Goal: Transaction & Acquisition: Purchase product/service

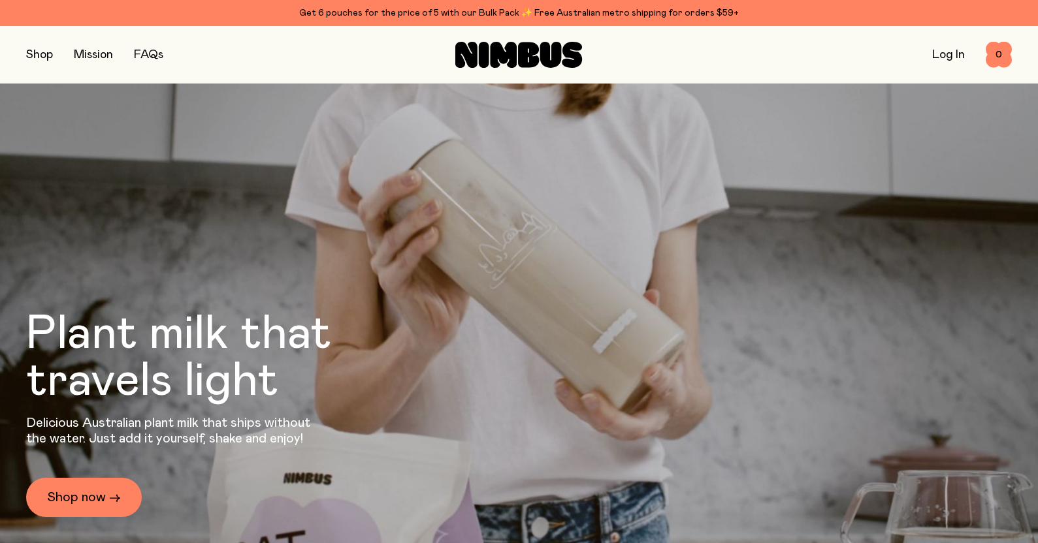
click at [40, 56] on button "button" at bounding box center [39, 55] width 27 height 18
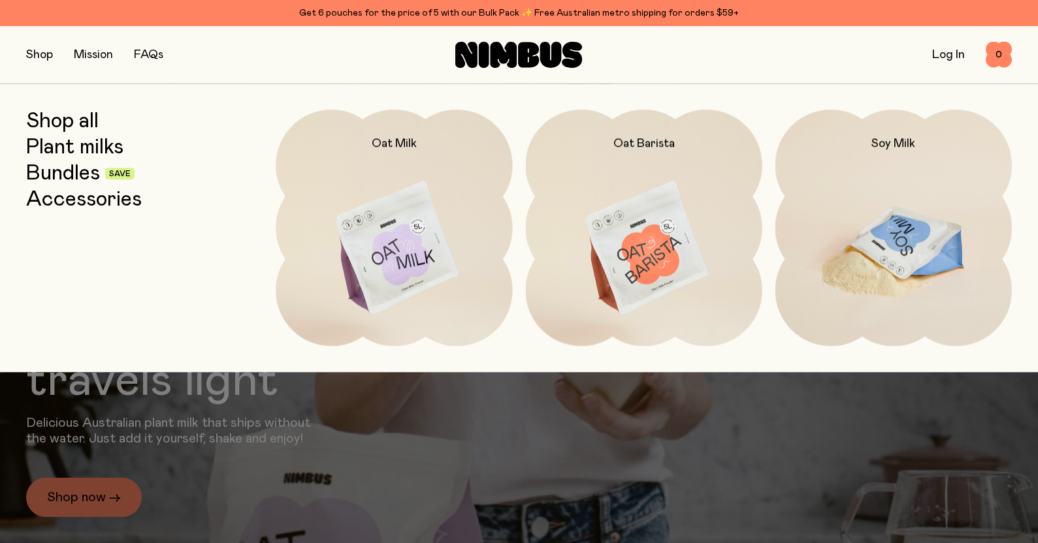
click at [889, 206] on img at bounding box center [893, 249] width 236 height 278
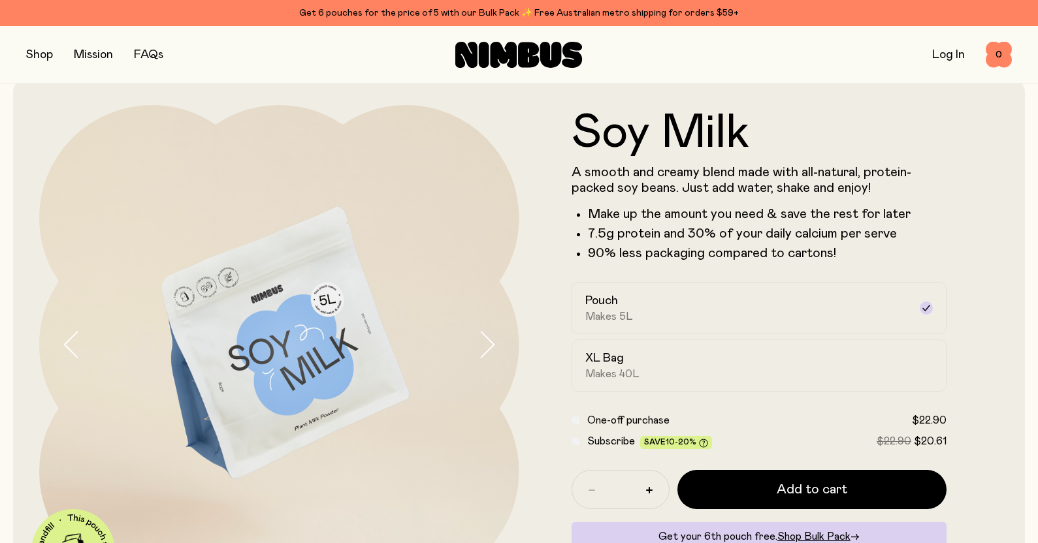
scroll to position [83, 0]
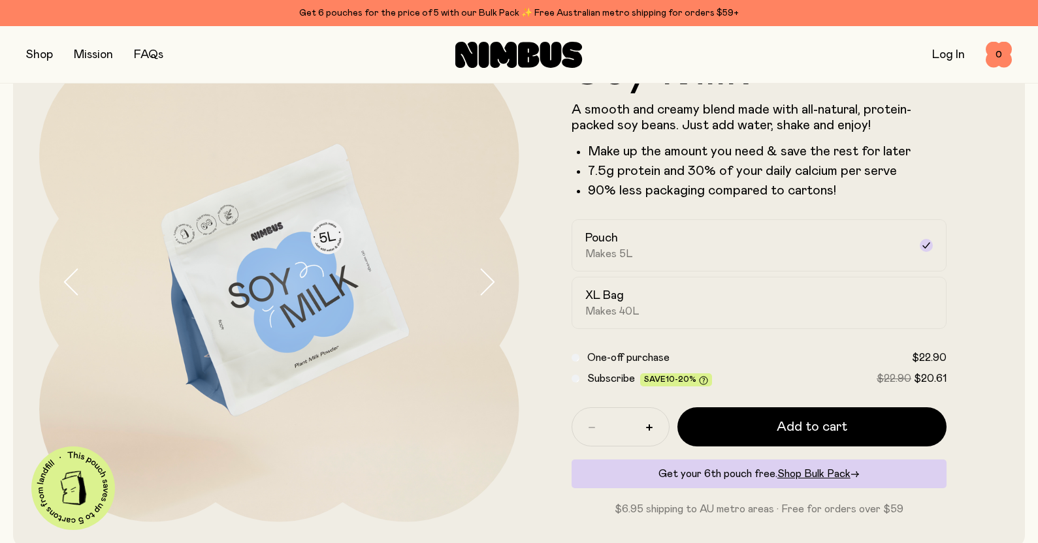
click at [487, 284] on icon "button" at bounding box center [486, 281] width 18 height 27
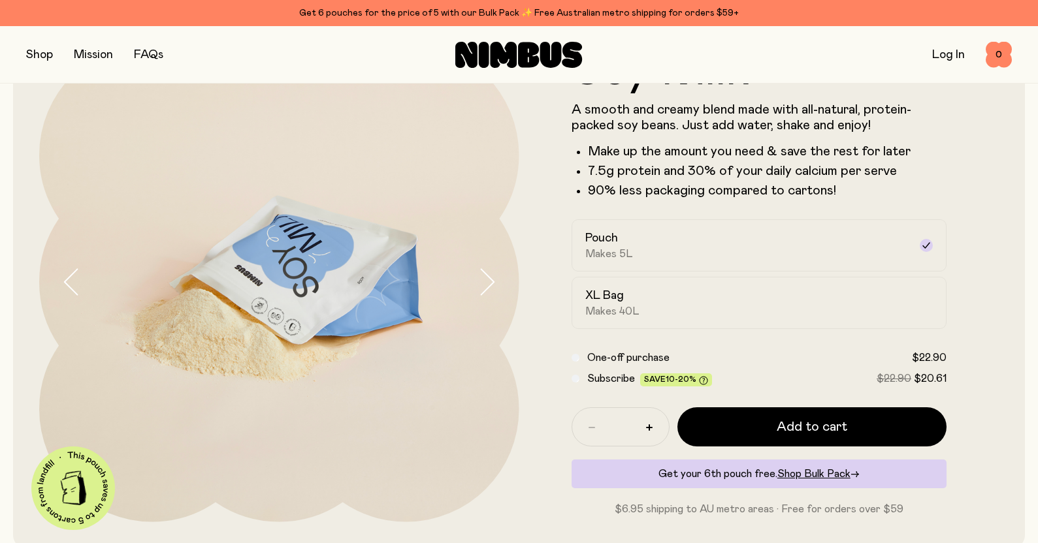
click at [487, 284] on icon "button" at bounding box center [486, 281] width 18 height 27
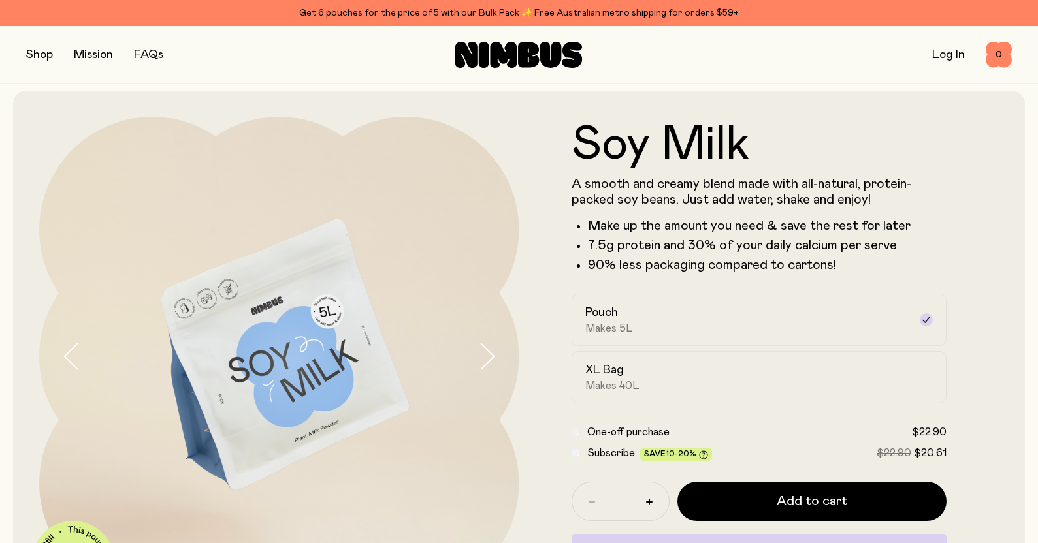
scroll to position [0, 0]
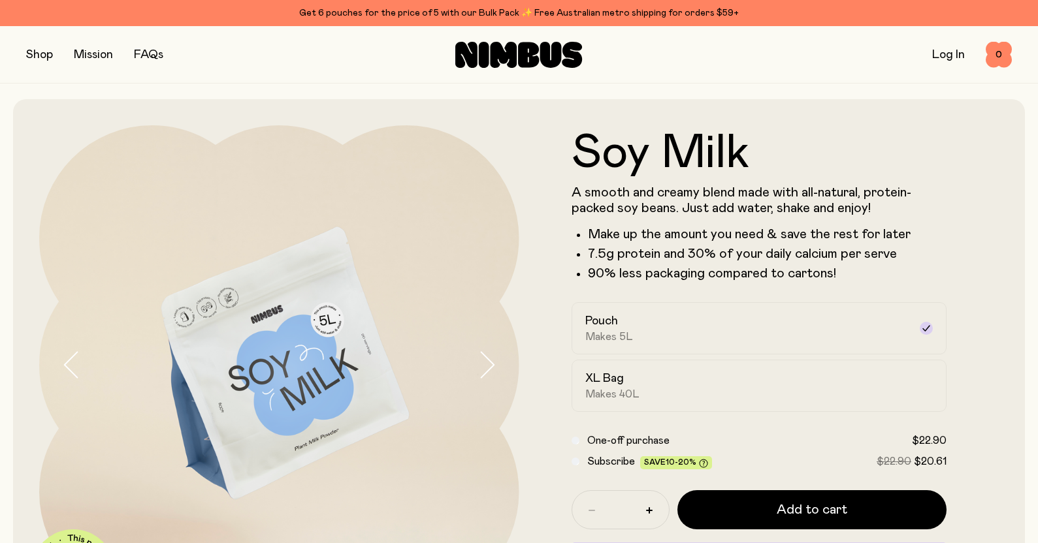
click at [39, 52] on button "button" at bounding box center [39, 55] width 27 height 18
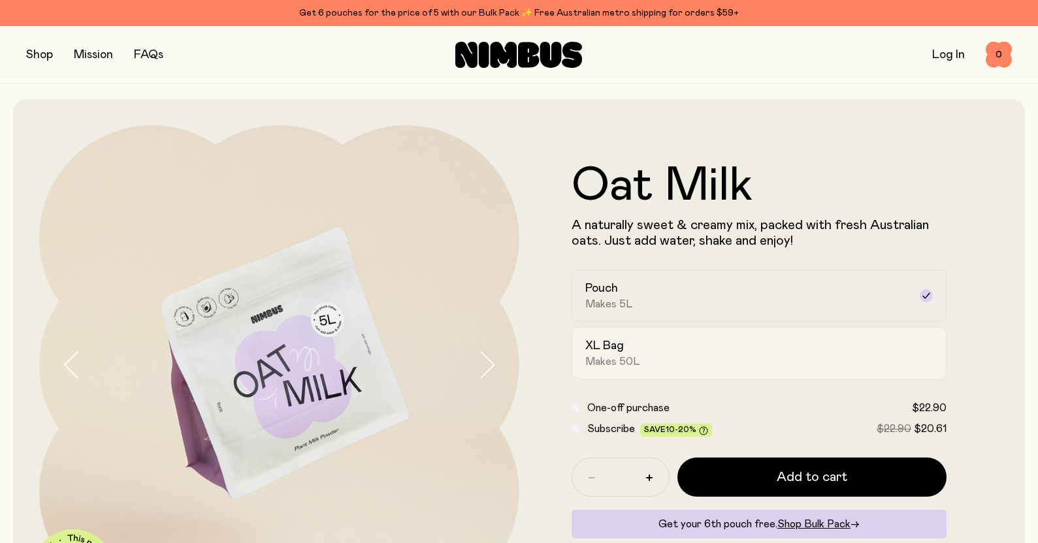
click at [616, 354] on h2 "XL Bag" at bounding box center [604, 346] width 39 height 16
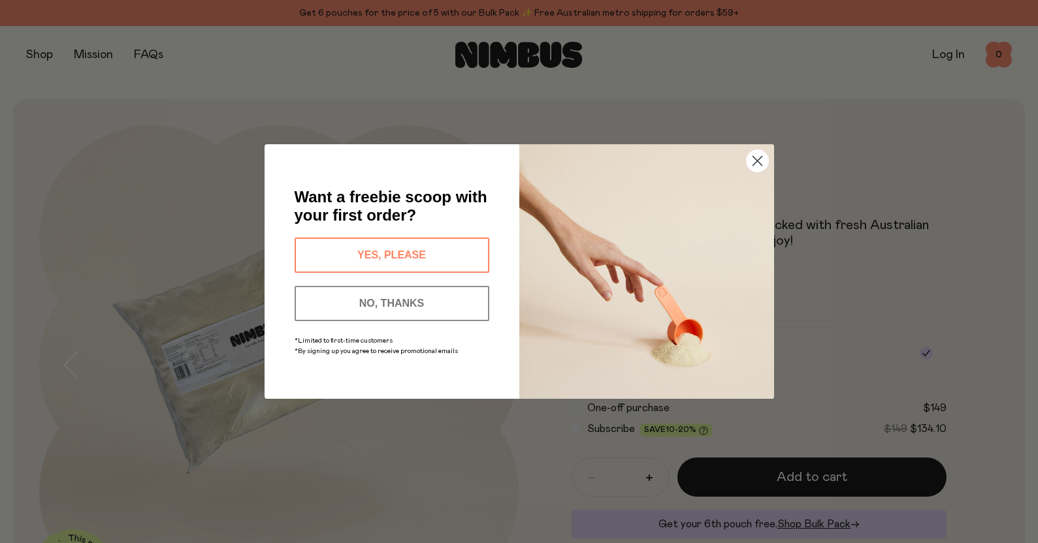
click at [757, 163] on icon "Close dialog" at bounding box center [757, 161] width 23 height 23
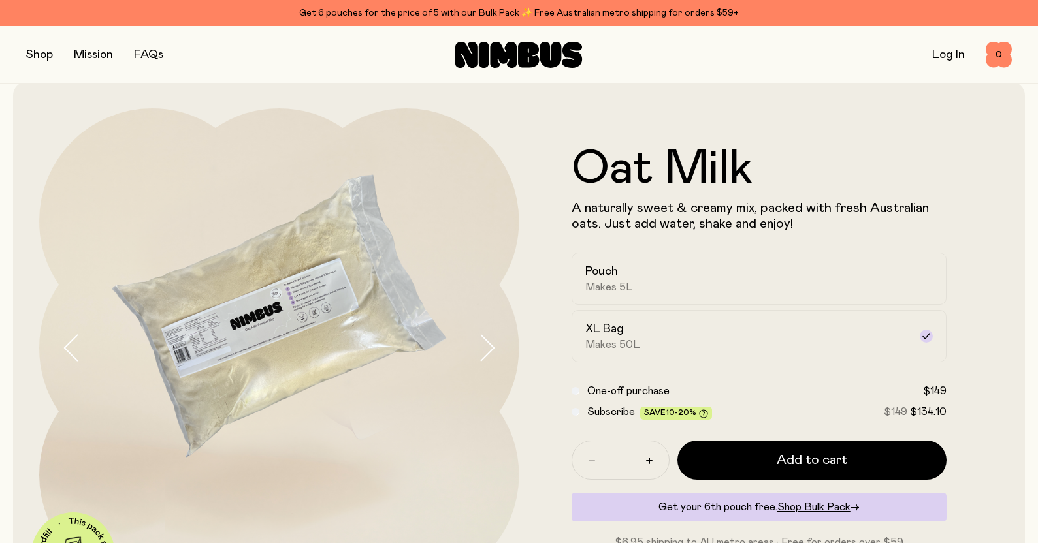
scroll to position [80, 0]
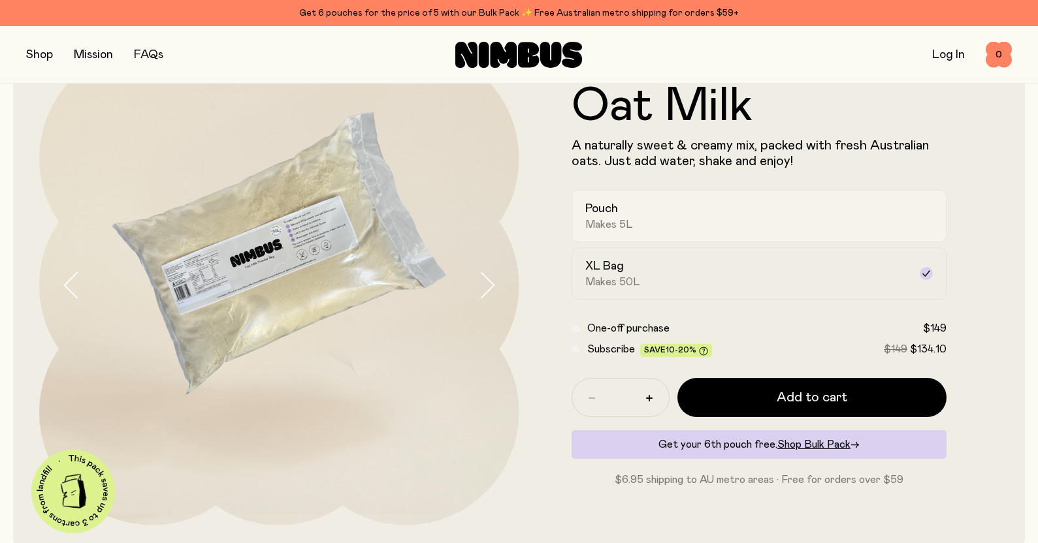
click at [630, 218] on span "Makes 5L" at bounding box center [609, 224] width 48 height 13
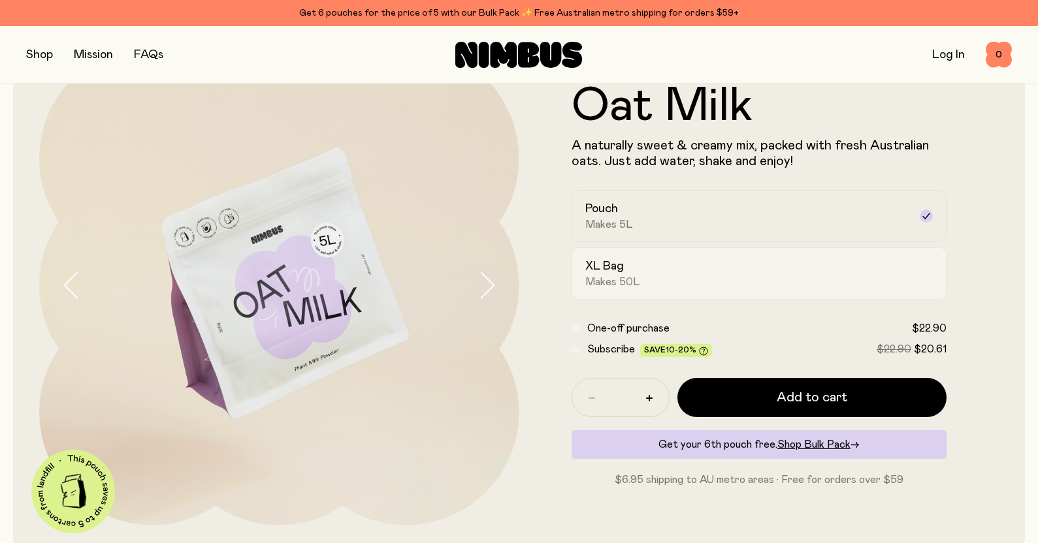
click at [604, 274] on h2 "XL Bag" at bounding box center [604, 267] width 39 height 16
